Goal: Register for event/course

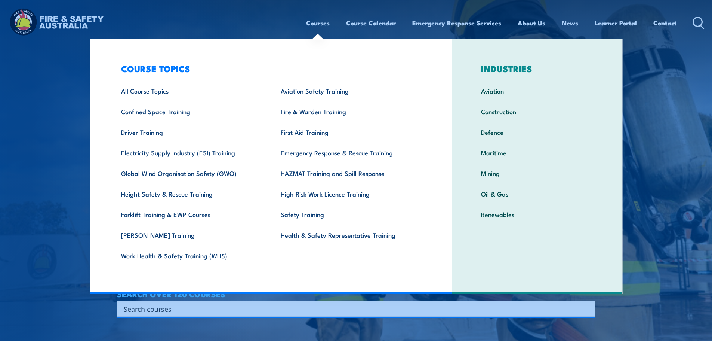
click at [313, 27] on link "Courses" at bounding box center [318, 23] width 24 height 20
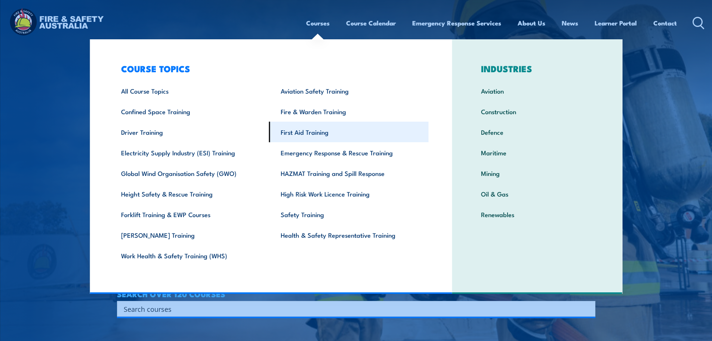
click at [316, 129] on link "First Aid Training" at bounding box center [349, 132] width 160 height 21
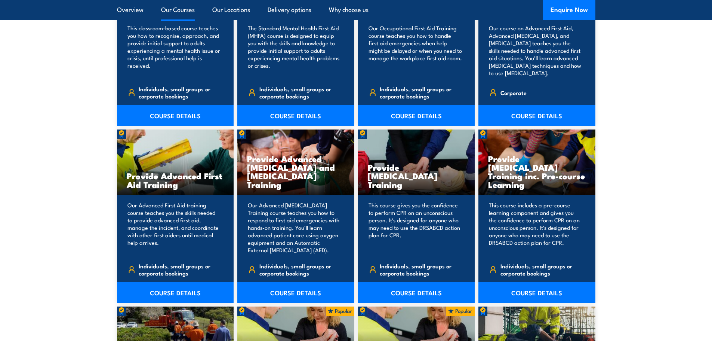
scroll to position [897, 0]
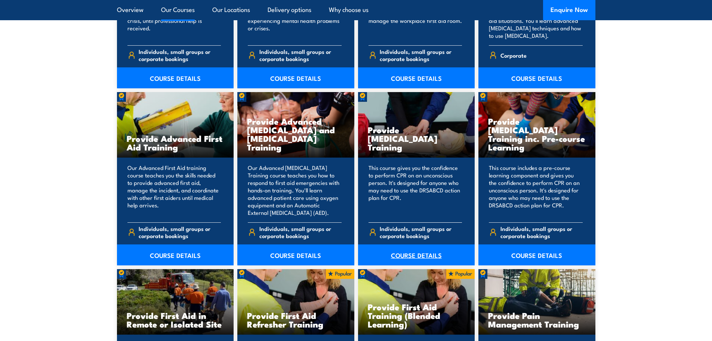
click at [406, 252] on link "COURSE DETAILS" at bounding box center [416, 254] width 117 height 21
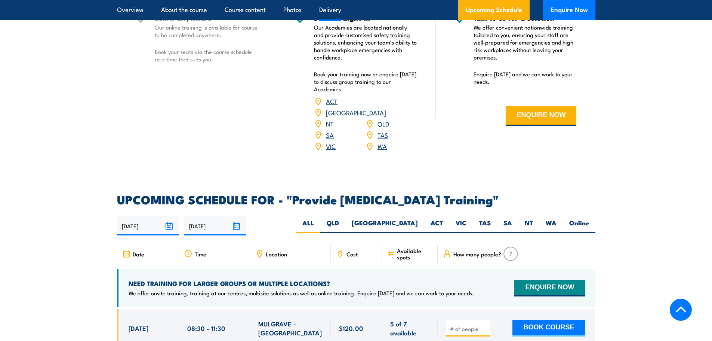
scroll to position [1309, 0]
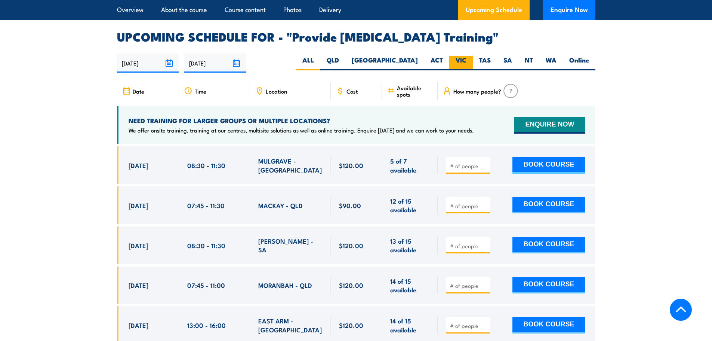
click at [455, 68] on label "VIC" at bounding box center [461, 63] width 24 height 15
click at [467, 61] on input "VIC" at bounding box center [469, 58] width 5 height 5
radio input "true"
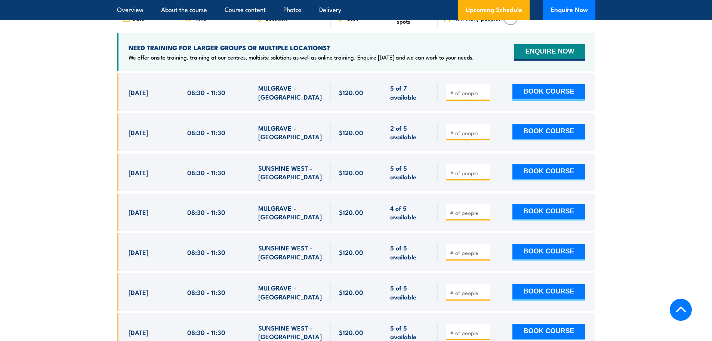
scroll to position [1383, 0]
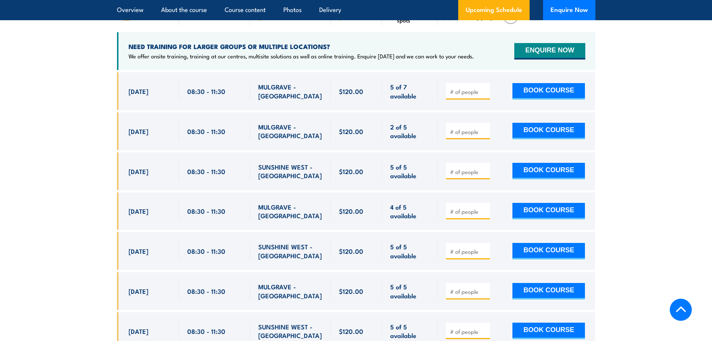
drag, startPoint x: 128, startPoint y: 95, endPoint x: 425, endPoint y: 147, distance: 301.0
click at [425, 147] on div "$120.00" at bounding box center [356, 236] width 479 height 329
copy div "25 Sep, 2025 08:30 - 11:30 MULGRAVE - VIC 5 of 7 available $120.00 $120.00 5 of…"
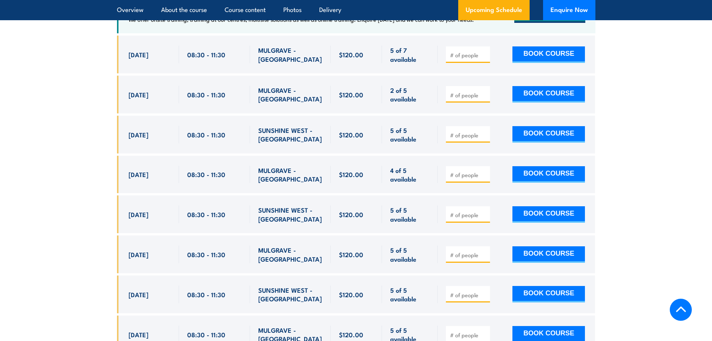
scroll to position [1420, 0]
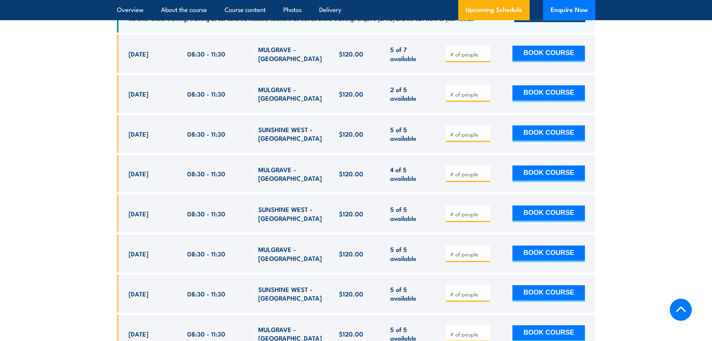
drag, startPoint x: 125, startPoint y: 178, endPoint x: 419, endPoint y: 185, distance: 293.6
click at [419, 185] on div "[DATE] 08:30 - 08:30" at bounding box center [356, 174] width 479 height 38
copy div "7 Nov, 2025 08:30 - 11:30 MULGRAVE - VIC 4 of 5 available $120.00 $120.00 4 of …"
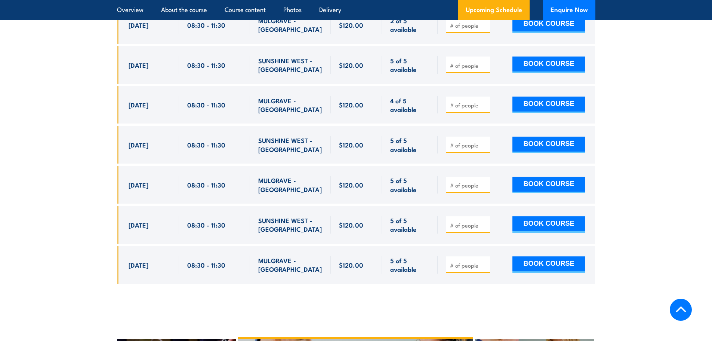
scroll to position [1495, 0]
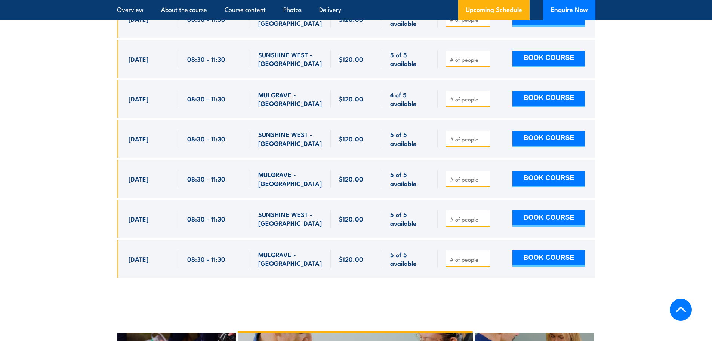
drag, startPoint x: 129, startPoint y: 185, endPoint x: 422, endPoint y: 190, distance: 293.5
click at [422, 190] on div "25 Nov, 2025, 08:30 - 08:30" at bounding box center [356, 179] width 479 height 38
copy div "25 Nov, 2025 08:30 - 11:30 MULGRAVE - VIC 5 of 5 available $120.00 $120.00 5 of…"
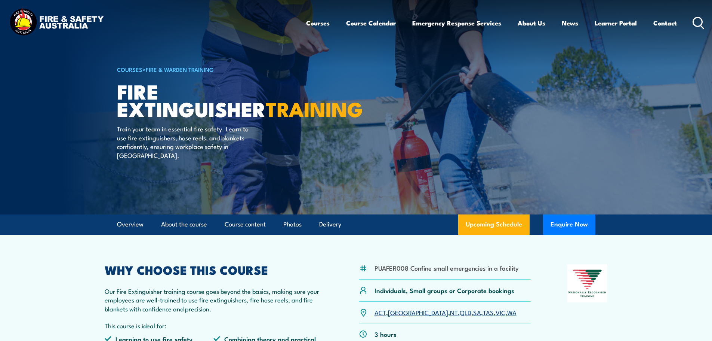
click at [43, 22] on img at bounding box center [56, 23] width 98 height 32
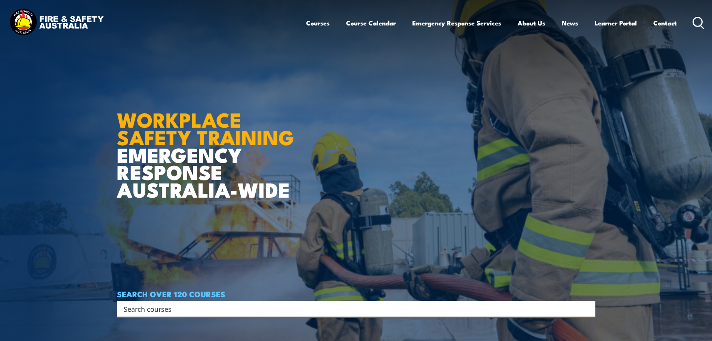
click at [184, 313] on input "Search input" at bounding box center [351, 308] width 455 height 11
type input "low voltage"
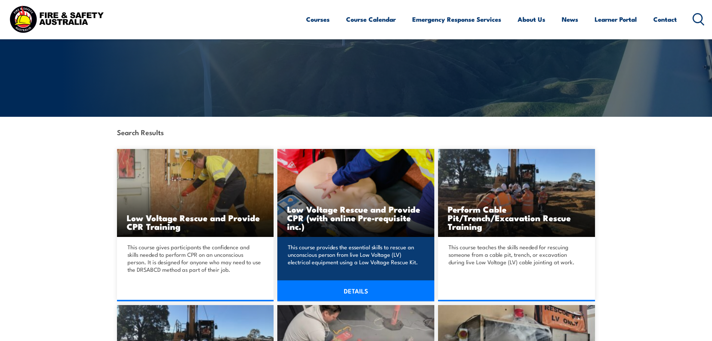
scroll to position [150, 0]
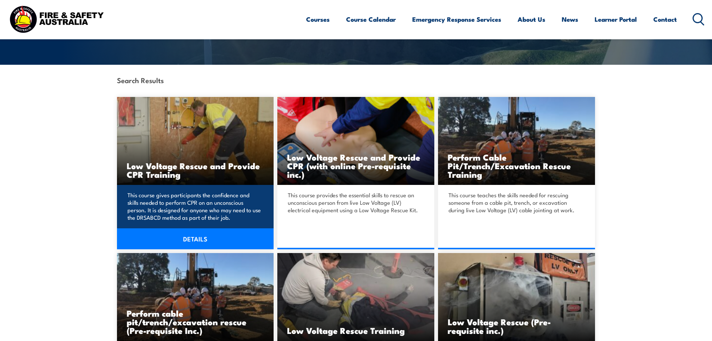
click at [191, 235] on link "DETAILS" at bounding box center [195, 238] width 157 height 21
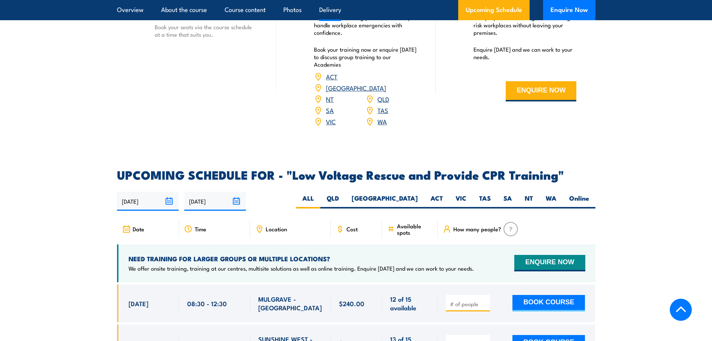
scroll to position [1196, 0]
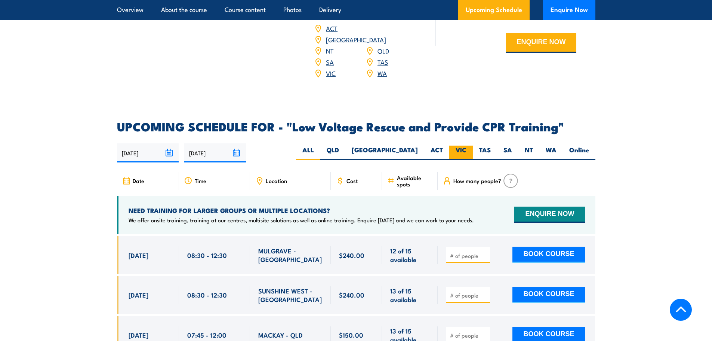
click at [465, 145] on label "VIC" at bounding box center [461, 152] width 24 height 15
click at [467, 145] on input "VIC" at bounding box center [469, 147] width 5 height 5
radio input "true"
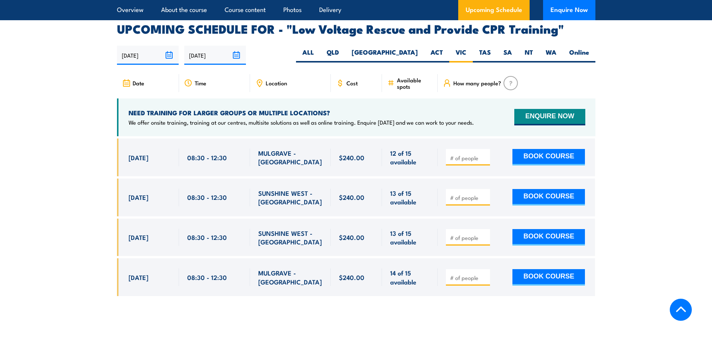
scroll to position [1296, 0]
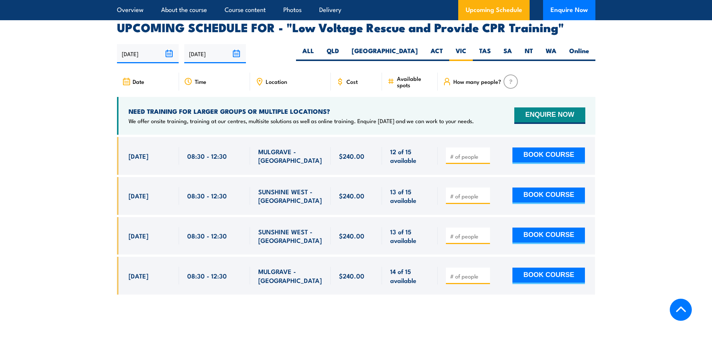
drag, startPoint x: 127, startPoint y: 253, endPoint x: 418, endPoint y: 259, distance: 291.7
click at [418, 259] on div "[DATE] 08:30 - 08:30" at bounding box center [356, 275] width 479 height 38
copy div "17 Dec, 2025 08:30 - 12:30 MULGRAVE - VIC 14 of 15 available $240.00 $240.00 14…"
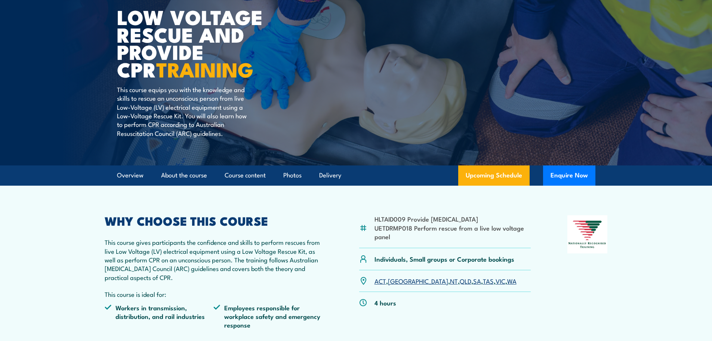
scroll to position [0, 0]
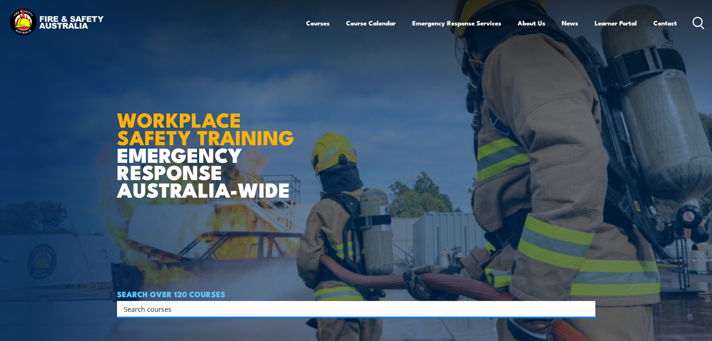
click at [202, 311] on input "Search input" at bounding box center [351, 308] width 455 height 11
type input "low volt"
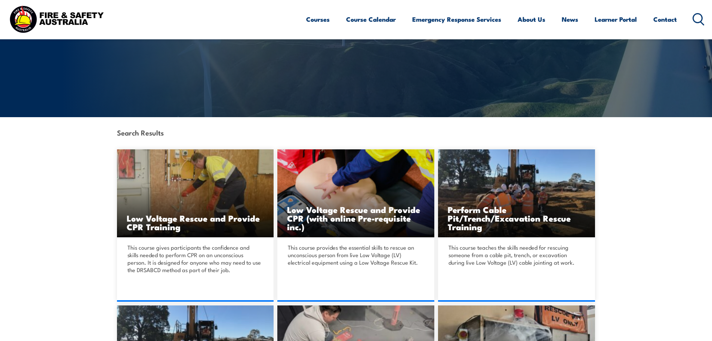
scroll to position [187, 0]
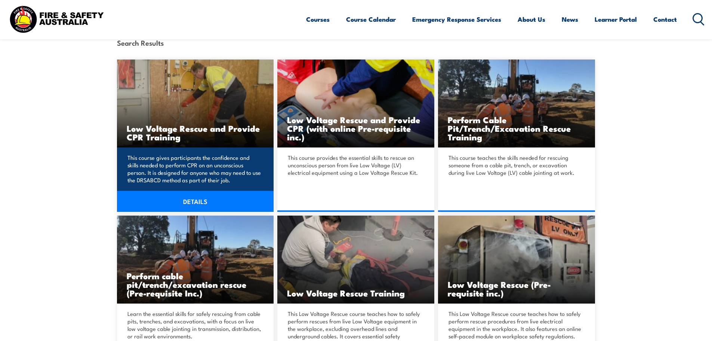
click at [193, 203] on link "DETAILS" at bounding box center [195, 201] width 157 height 21
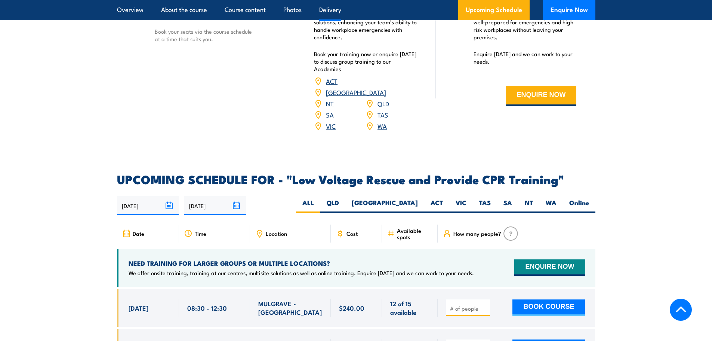
scroll to position [1159, 0]
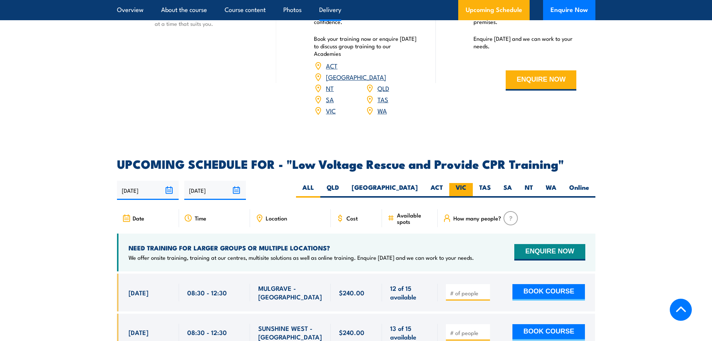
click at [467, 183] on label "VIC" at bounding box center [461, 190] width 24 height 15
click at [467, 183] on input "VIC" at bounding box center [469, 185] width 5 height 5
radio input "true"
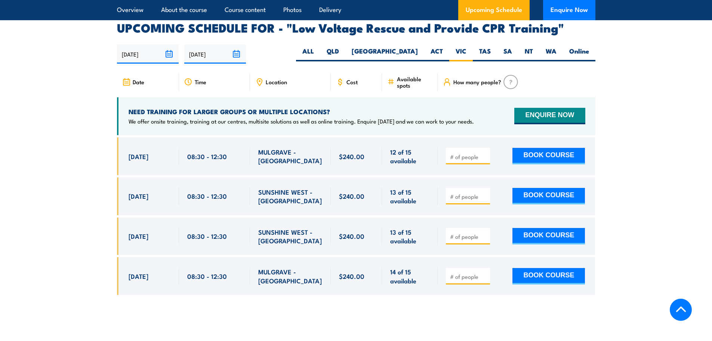
scroll to position [1296, 0]
click at [464, 153] on input "number" at bounding box center [468, 156] width 37 height 7
type input "1"
click at [538, 147] on button "BOOK COURSE" at bounding box center [549, 155] width 73 height 16
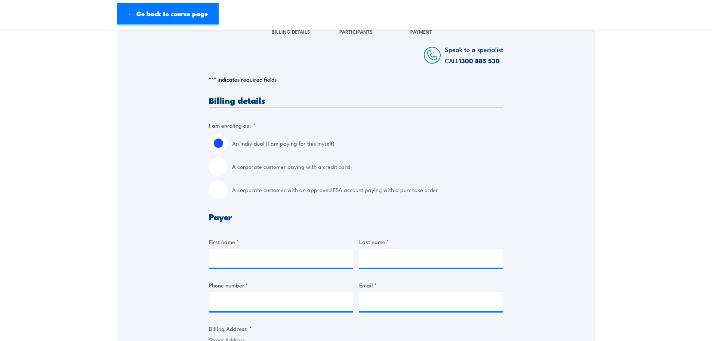
click at [215, 193] on input "A corporate customer with an approved FSA account paying with a purchase order" at bounding box center [218, 189] width 19 height 19
radio input "true"
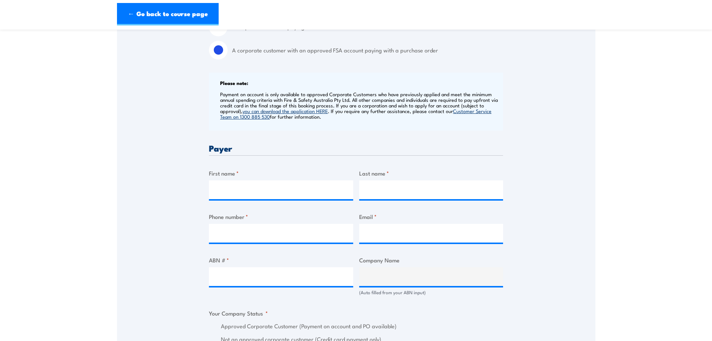
scroll to position [262, 0]
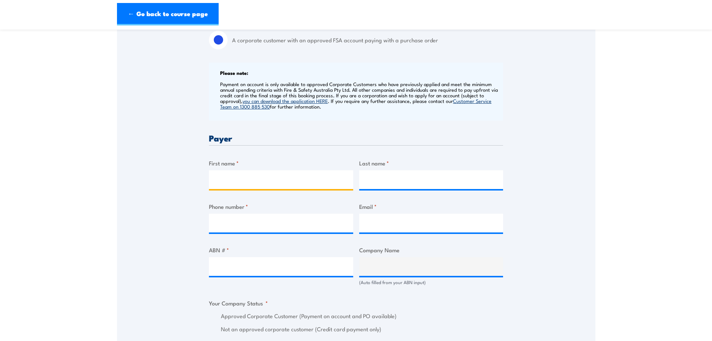
click at [237, 182] on input "First name *" at bounding box center [281, 179] width 144 height 19
type input "Sarah"
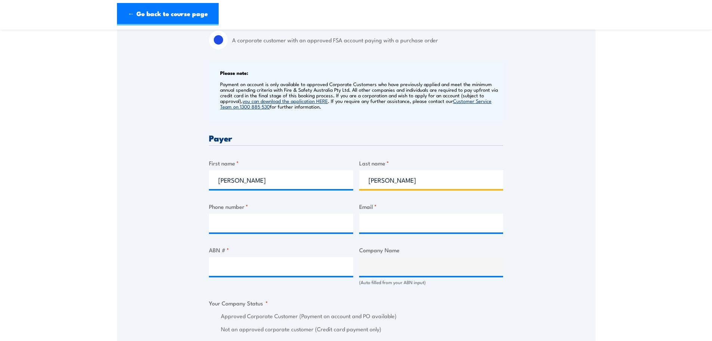
type input "Dalrymple"
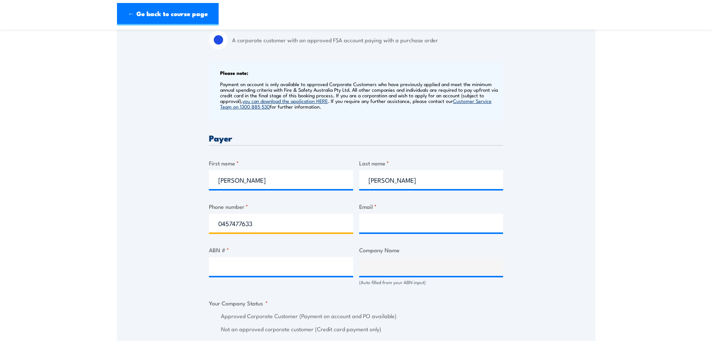
type input "0457477633"
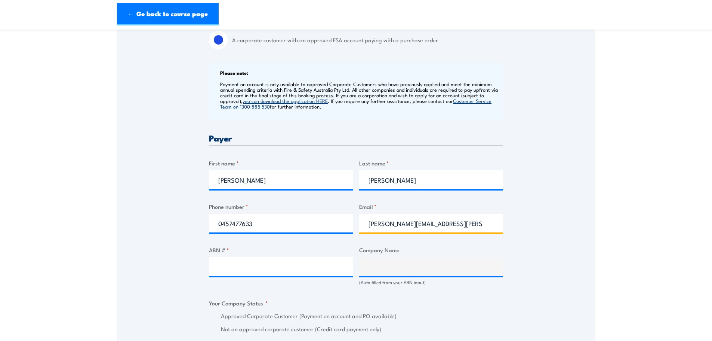
type input "sarah.dalrymple@lms.com.au"
click at [223, 268] on input "ABN # *" at bounding box center [281, 266] width 144 height 19
type input "39059428474"
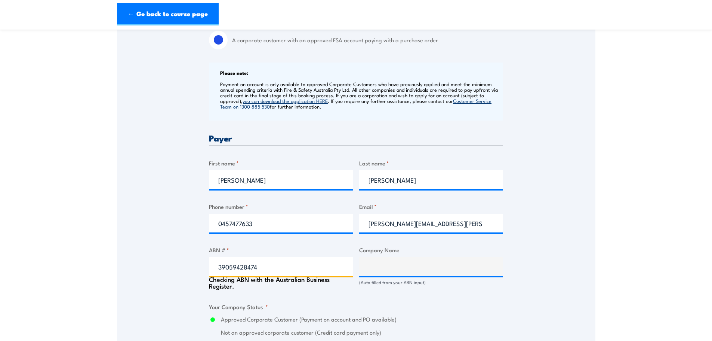
type input "LMS ENERGY PTY LTD"
radio input "true"
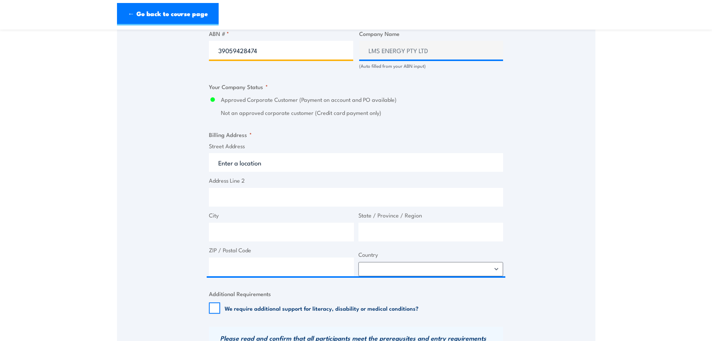
scroll to position [486, 0]
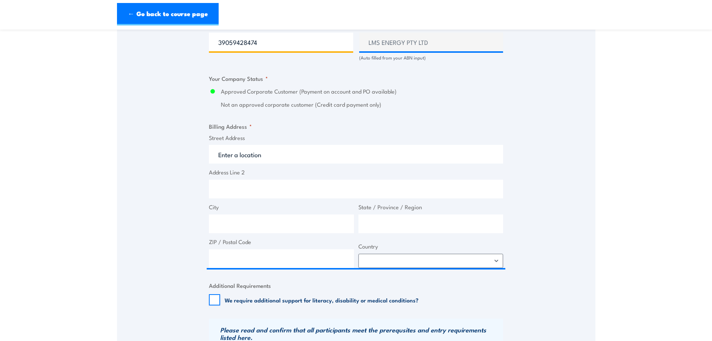
type input "39059428474"
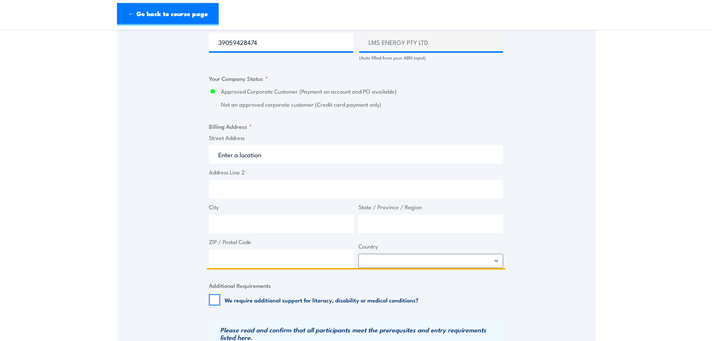
click at [285, 157] on input "Street Address" at bounding box center [356, 154] width 294 height 19
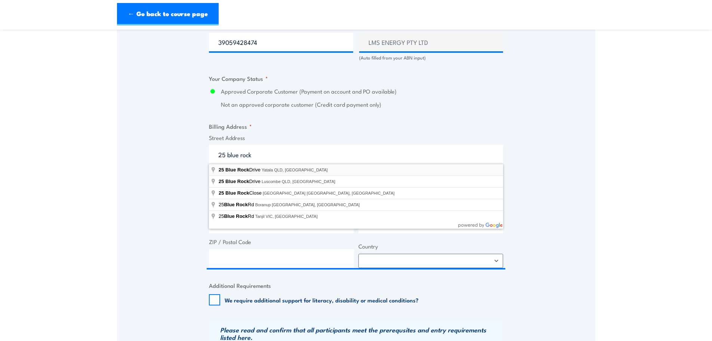
type input "25 Blue Rock Drive, Yatala QLD, Australia"
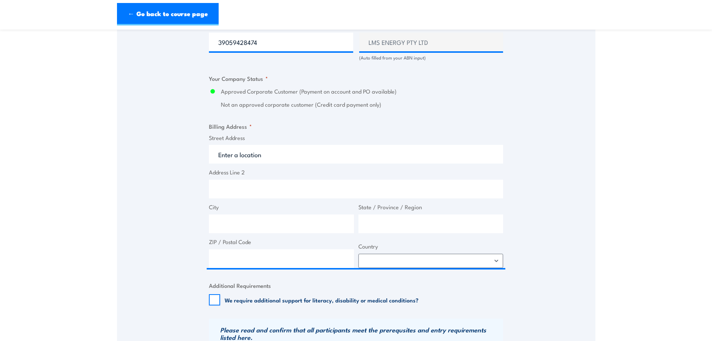
type input "25 Blue Rock Dr"
type input "Yatala"
type input "Queensland"
type input "4207"
select select "Australia"
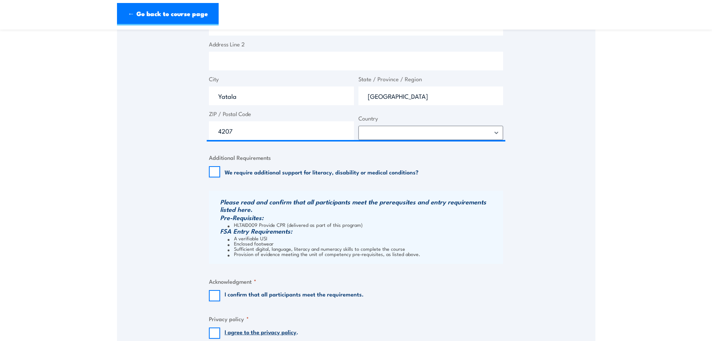
scroll to position [636, 0]
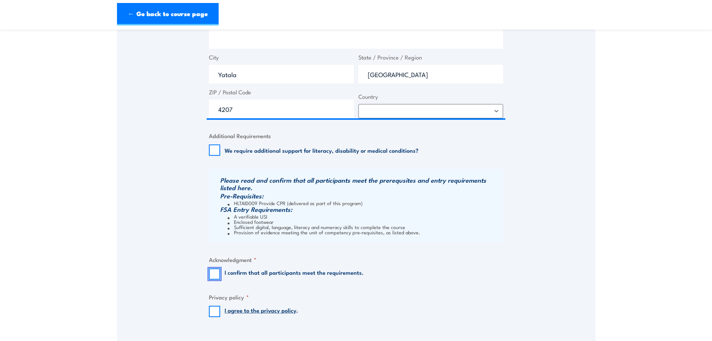
click at [214, 279] on input "I confirm that all participants meet the requirements." at bounding box center [214, 273] width 11 height 11
checkbox input "true"
click at [216, 307] on input "I agree to the privacy policy ." at bounding box center [214, 310] width 11 height 11
checkbox input "true"
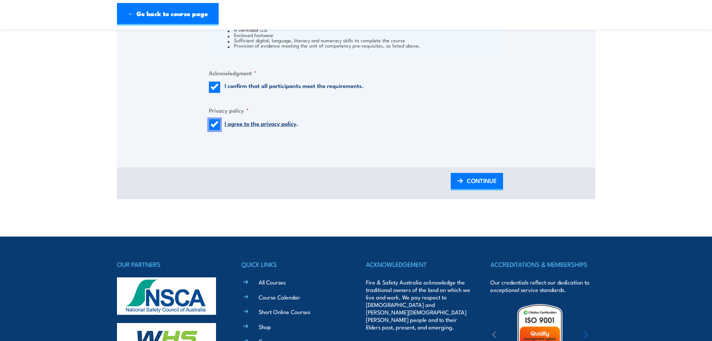
scroll to position [823, 0]
drag, startPoint x: 468, startPoint y: 178, endPoint x: 465, endPoint y: 194, distance: 16.4
click at [469, 178] on span "CONTINUE" at bounding box center [482, 180] width 30 height 20
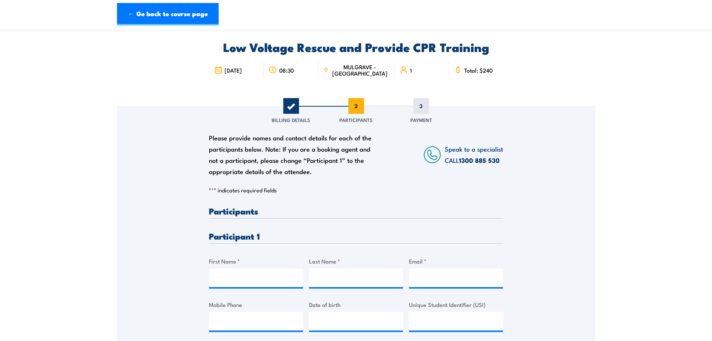
scroll to position [75, 0]
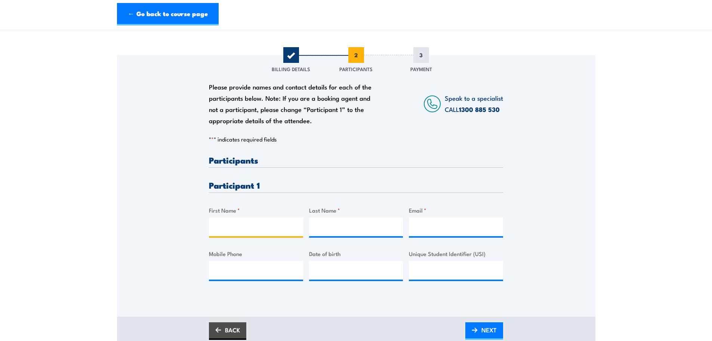
click at [228, 225] on input "First Name *" at bounding box center [256, 226] width 94 height 19
type input "Jack"
type input "Turner"
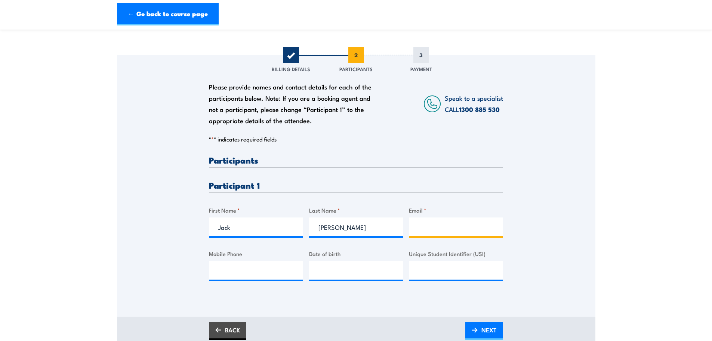
click at [422, 226] on input "Email *" at bounding box center [456, 226] width 94 height 19
paste input "jack.turner@lms.com.au"
type input "jack.turner@lms.com.au"
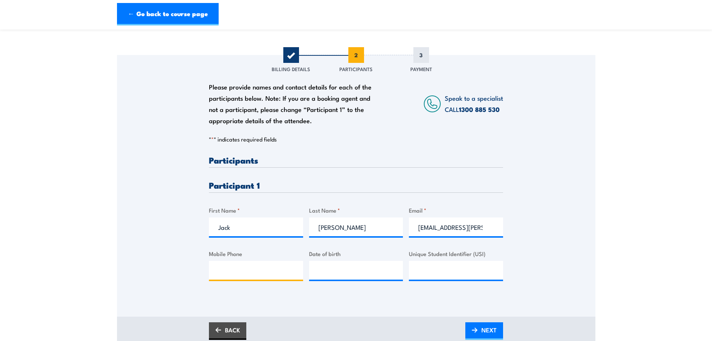
click at [223, 274] on input "Mobile Phone" at bounding box center [256, 270] width 94 height 19
paste input "0448 440 797"
type input "0448 440 797"
type input "__/__/____"
click at [328, 271] on input "__/__/____" at bounding box center [356, 270] width 94 height 19
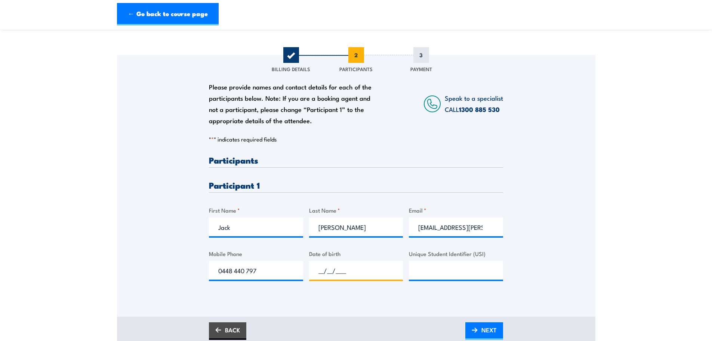
paste input "02/06/1991"
type input "02/06/1991"
click at [424, 271] on input "Unique Student Identifier (USI)" at bounding box center [456, 270] width 94 height 19
paste input "A4B8RB5Y7J"
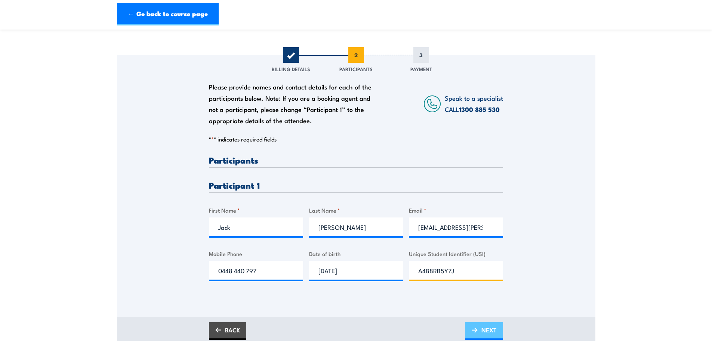
type input "A4B8RB5Y7J"
drag, startPoint x: 485, startPoint y: 334, endPoint x: 497, endPoint y: 335, distance: 11.2
click at [485, 334] on span "NEXT" at bounding box center [489, 330] width 15 height 20
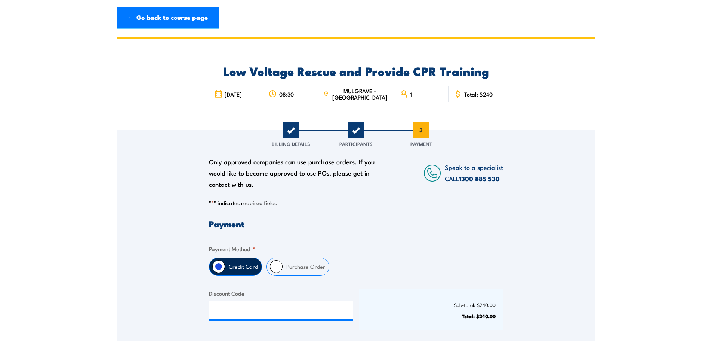
click at [280, 267] on input "Purchase Order" at bounding box center [276, 266] width 13 height 13
radio input "true"
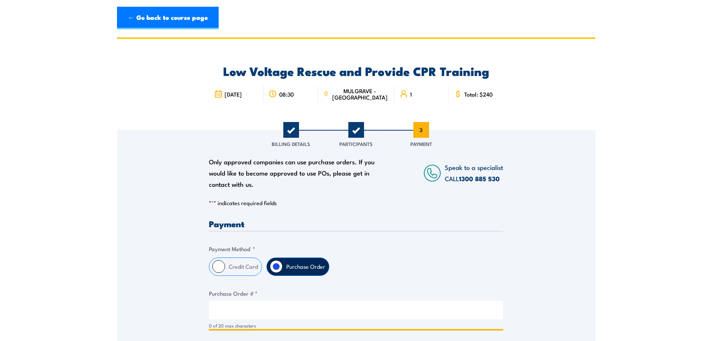
click at [231, 308] on input "Purchase Order # *" at bounding box center [356, 309] width 294 height 19
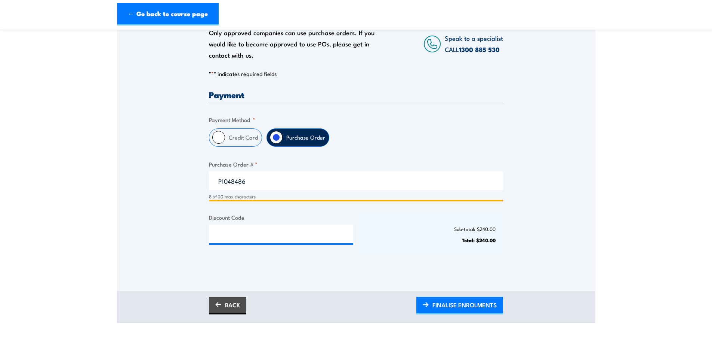
scroll to position [150, 0]
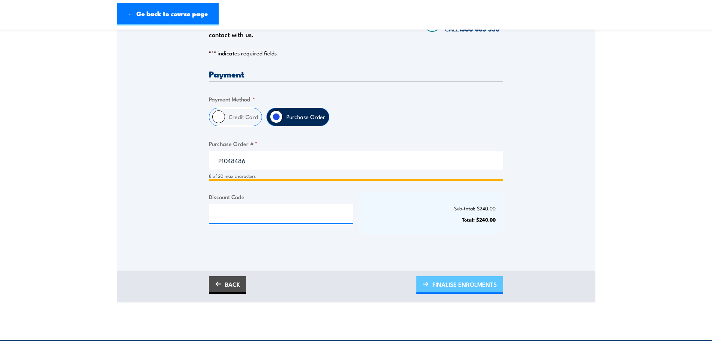
type input "P1048486"
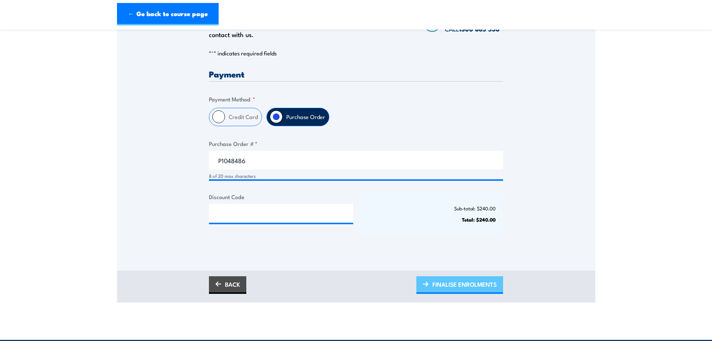
click at [485, 290] on span "FINALISE ENROLMENTS" at bounding box center [465, 284] width 64 height 20
